Goal: Navigation & Orientation: Find specific page/section

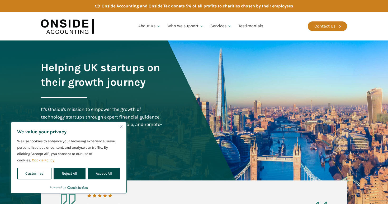
click at [122, 126] on img "Close" at bounding box center [121, 126] width 2 height 2
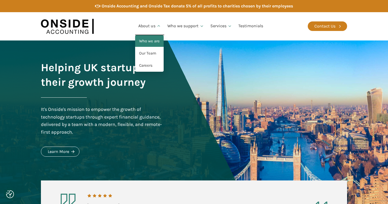
click at [151, 38] on link "Who we are" at bounding box center [149, 41] width 29 height 12
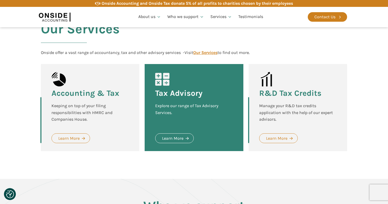
scroll to position [232, 0]
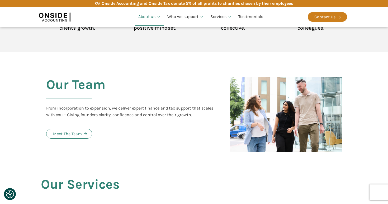
scroll to position [534, 0]
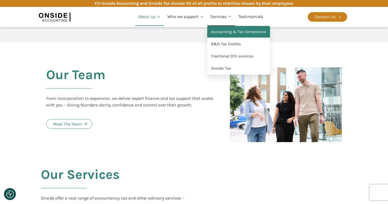
click at [220, 35] on link "Accounting & Tax Compliance" at bounding box center [238, 32] width 63 height 12
